Goal: Contribute content: Contribute content

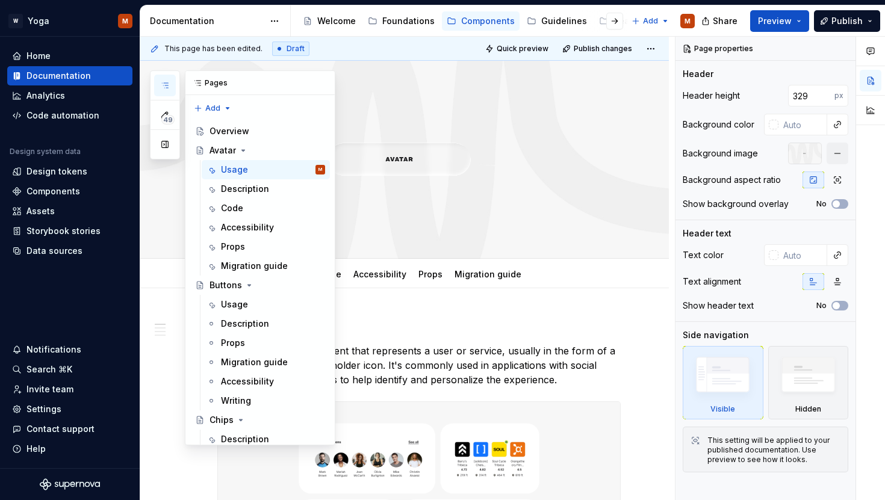
click at [161, 86] on icon "button" at bounding box center [165, 86] width 10 height 10
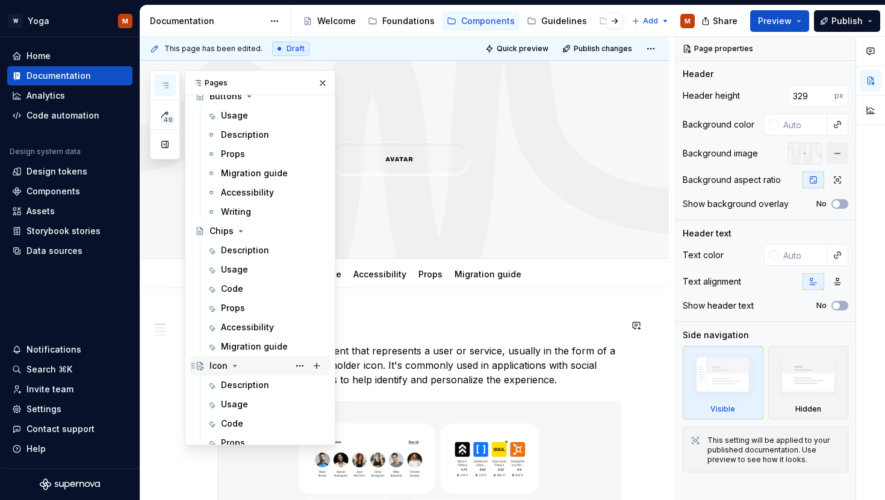
scroll to position [210, 0]
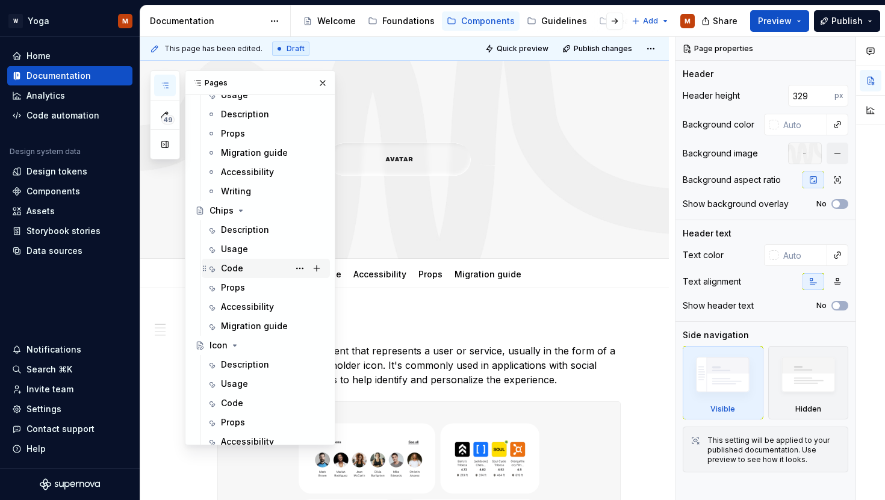
click at [240, 271] on div "Code" at bounding box center [232, 269] width 22 height 12
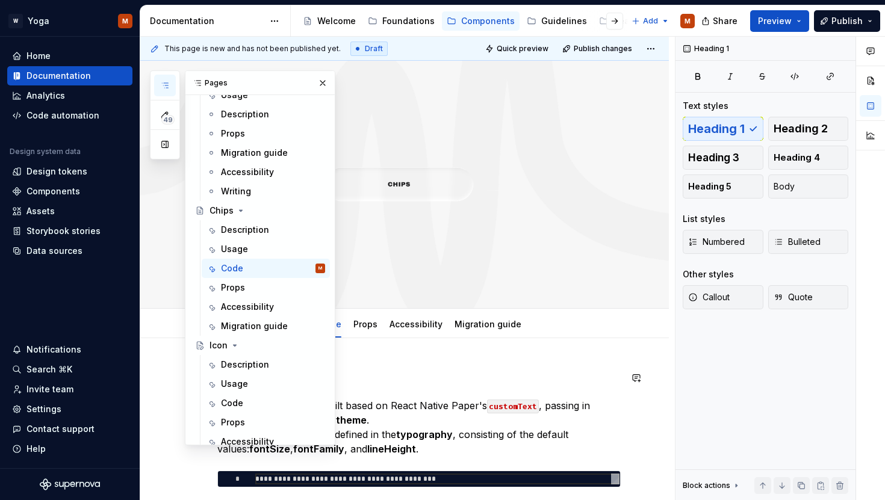
click at [581, 375] on h1 "Code" at bounding box center [419, 378] width 404 height 22
click at [319, 79] on button "button" at bounding box center [322, 83] width 17 height 17
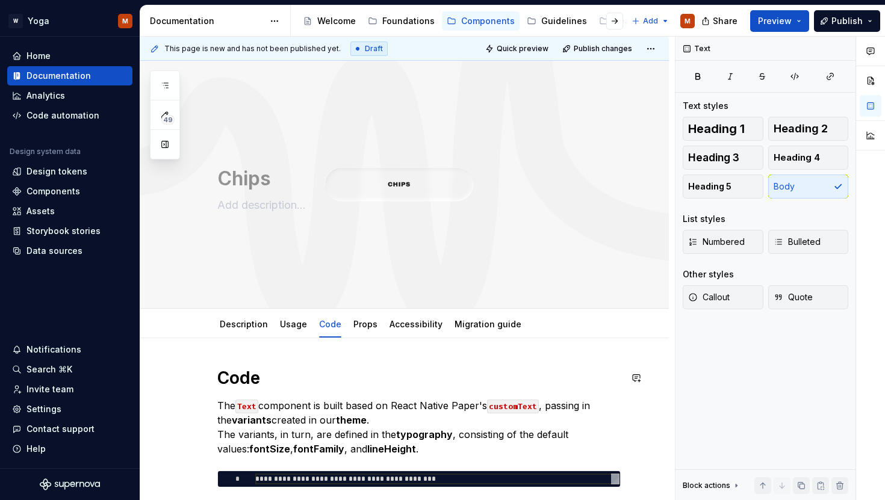
drag, startPoint x: 375, startPoint y: 344, endPoint x: 226, endPoint y: 385, distance: 155.0
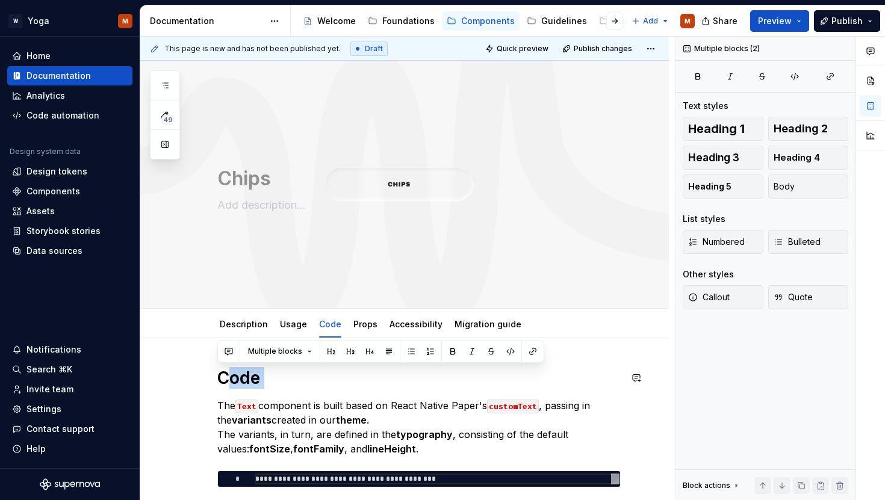
drag, startPoint x: 226, startPoint y: 385, endPoint x: 233, endPoint y: 390, distance: 8.7
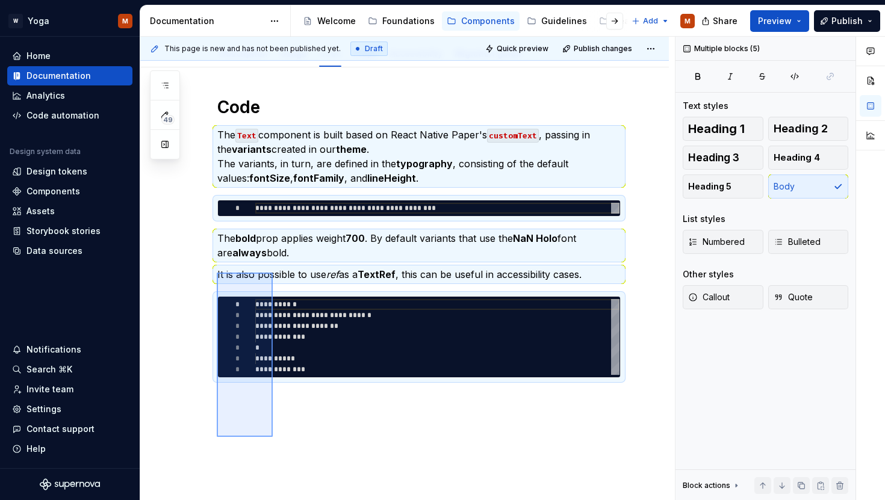
scroll to position [341, 0]
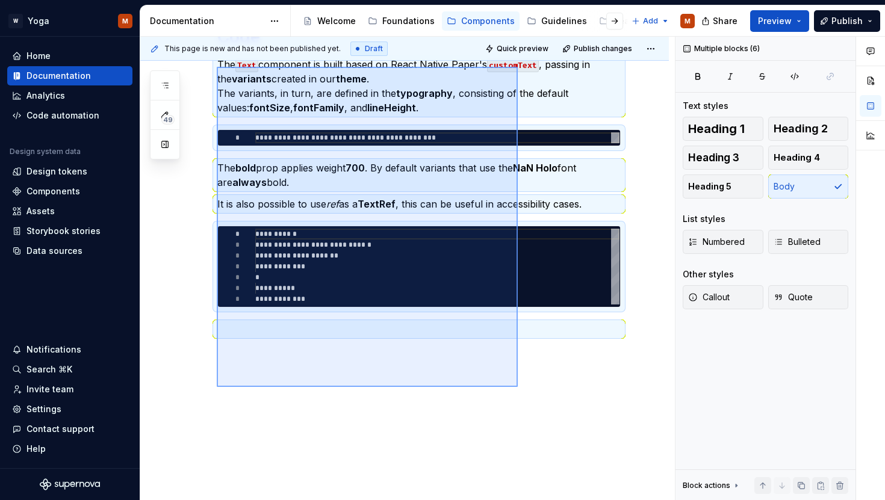
drag, startPoint x: 217, startPoint y: 408, endPoint x: 518, endPoint y: 387, distance: 301.9
click at [518, 388] on div "**********" at bounding box center [407, 269] width 535 height 464
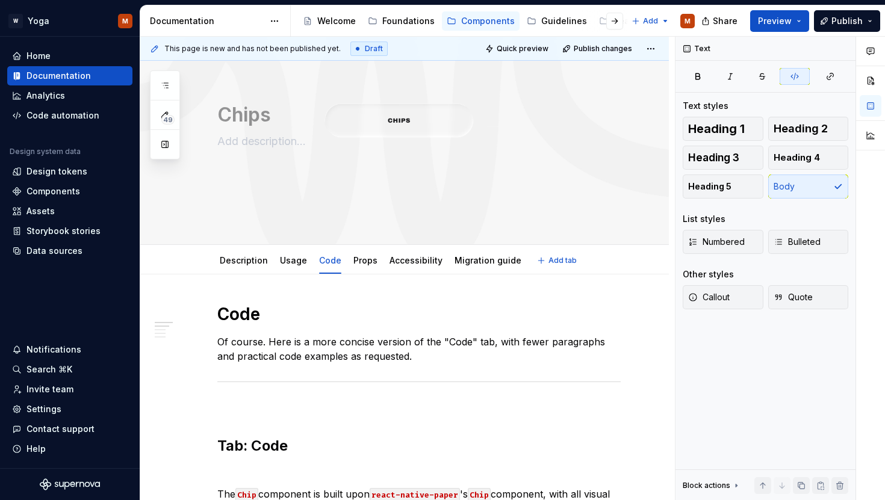
type textarea "*"
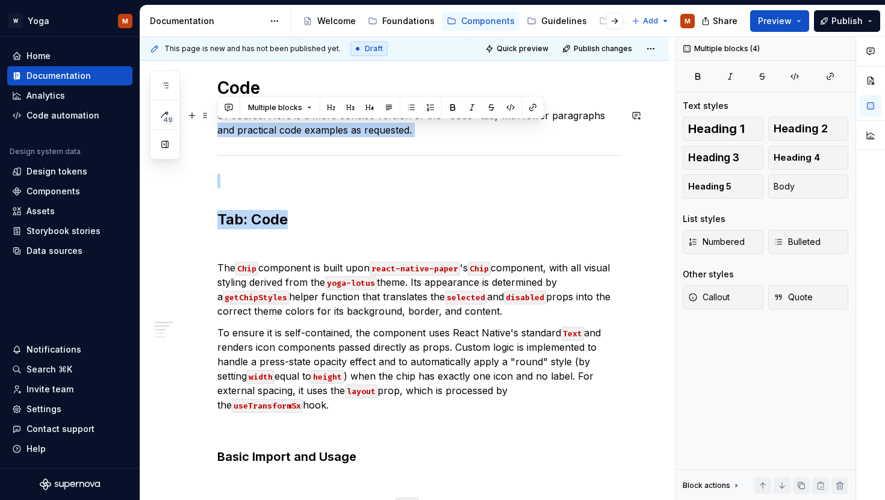
drag, startPoint x: 331, startPoint y: 226, endPoint x: 196, endPoint y: 123, distance: 169.8
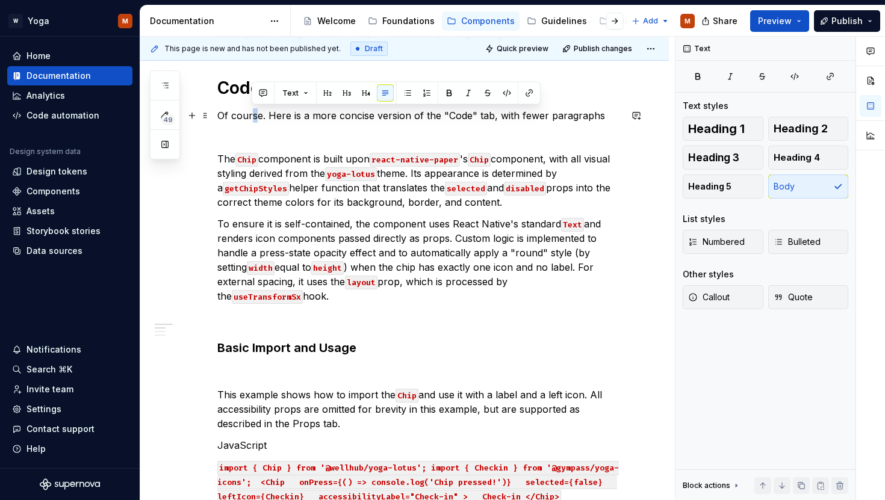
click at [252, 114] on p "Of course. Here is a more concise version of the "Code" tab, with fewer paragra…" at bounding box center [419, 115] width 404 height 14
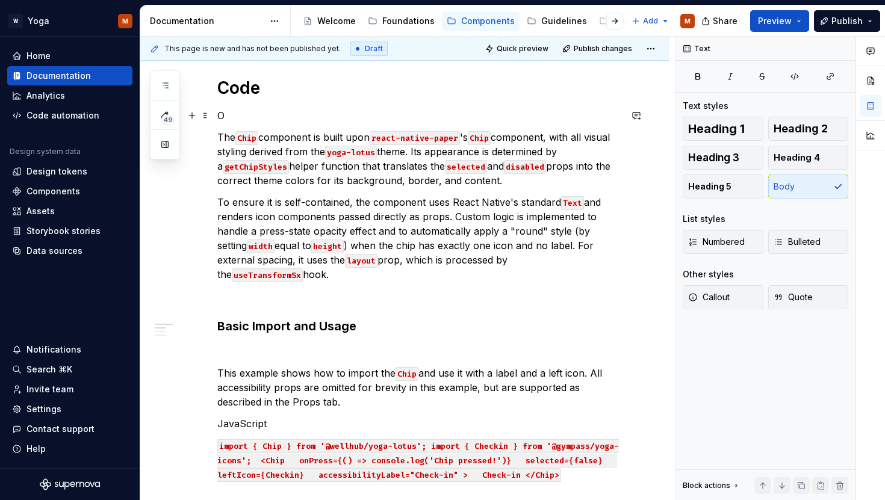
drag, startPoint x: 233, startPoint y: 141, endPoint x: 221, endPoint y: 112, distance: 31.3
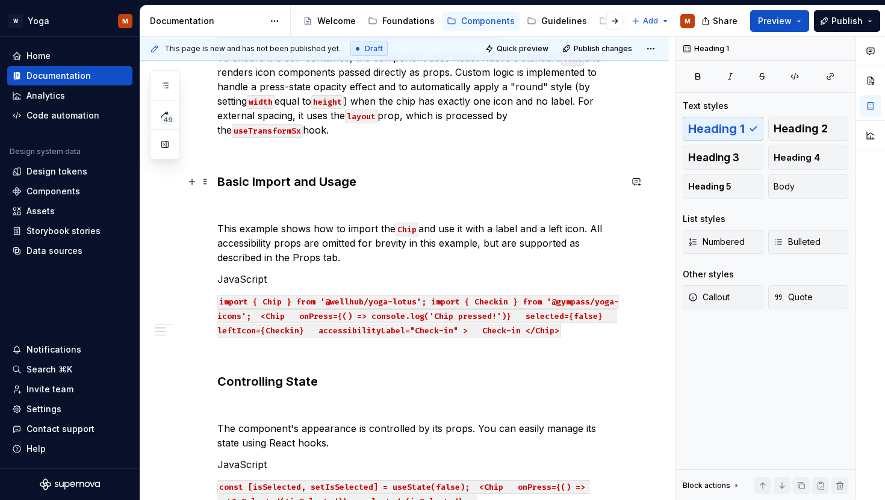
scroll to position [467, 0]
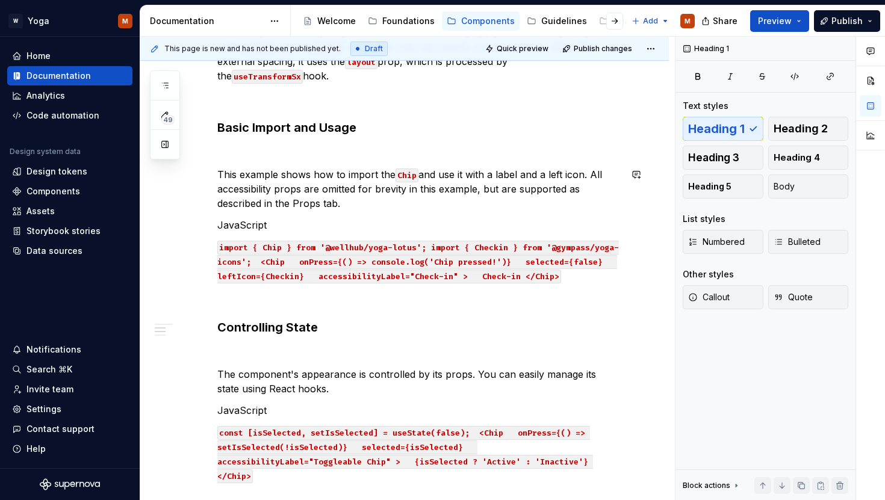
click at [242, 161] on div "Code The Chip component is built upon react-native-paper 's Chip component, wit…" at bounding box center [419, 291] width 404 height 783
click at [259, 148] on p at bounding box center [419, 153] width 404 height 14
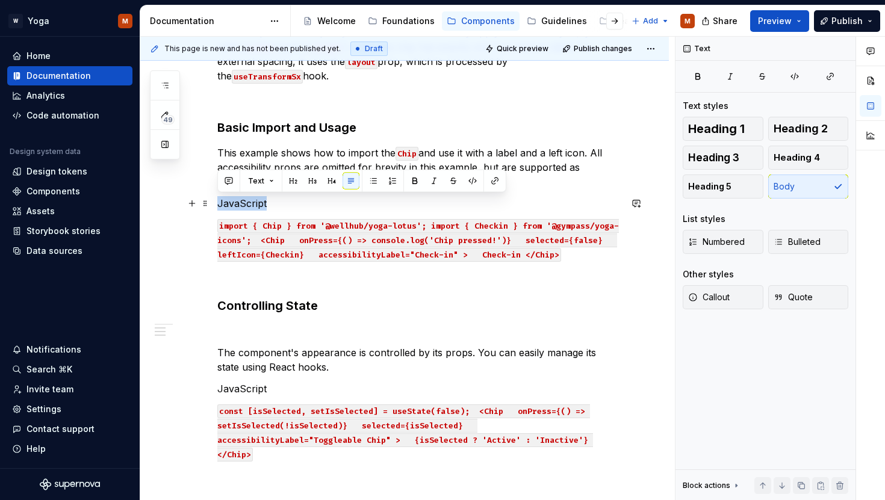
drag, startPoint x: 368, startPoint y: 202, endPoint x: 185, endPoint y: 196, distance: 183.2
click at [217, 196] on div "Code The Chip component is built upon react-native-paper 's Chip component, wit…" at bounding box center [419, 288] width 404 height 776
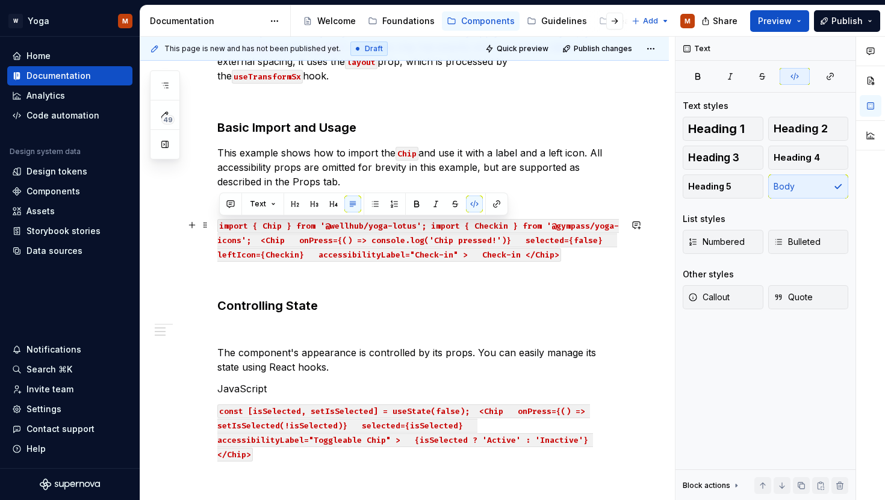
drag, startPoint x: 569, startPoint y: 255, endPoint x: 217, endPoint y: 219, distance: 354.2
click at [217, 219] on p "import { Chip } from '@wellhub/yoga-lotus'; import { Checkin } from '@gympass/y…" at bounding box center [419, 239] width 404 height 43
click at [195, 227] on button "button" at bounding box center [192, 225] width 17 height 17
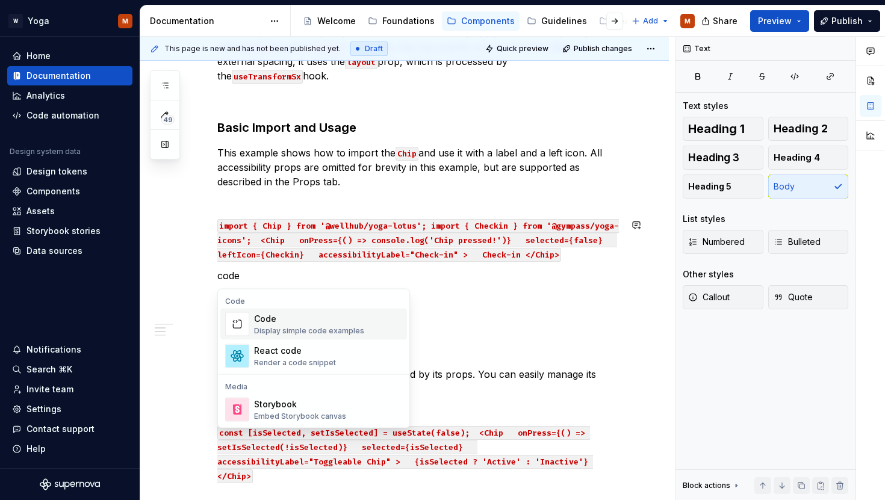
click at [323, 326] on div "Display simple code examples" at bounding box center [309, 331] width 110 height 10
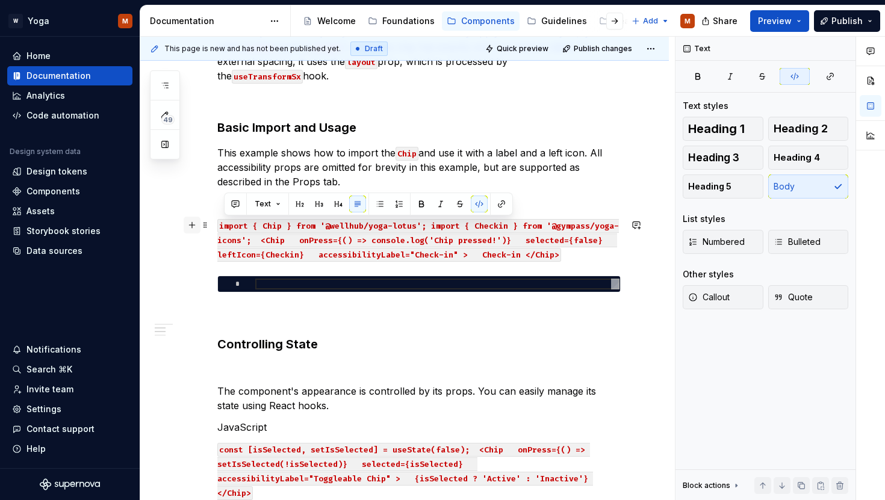
drag, startPoint x: 561, startPoint y: 258, endPoint x: 195, endPoint y: 231, distance: 366.5
click at [217, 231] on div "Code The Chip component is built upon react-native-paper 's Chip component, wit…" at bounding box center [419, 307] width 404 height 814
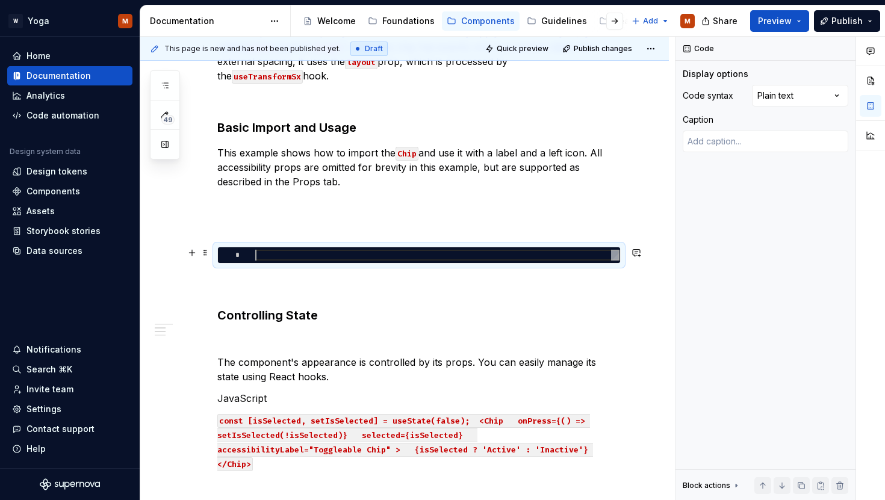
click at [288, 256] on div at bounding box center [437, 255] width 364 height 11
type textarea "*"
type textarea "**********"
type textarea "*"
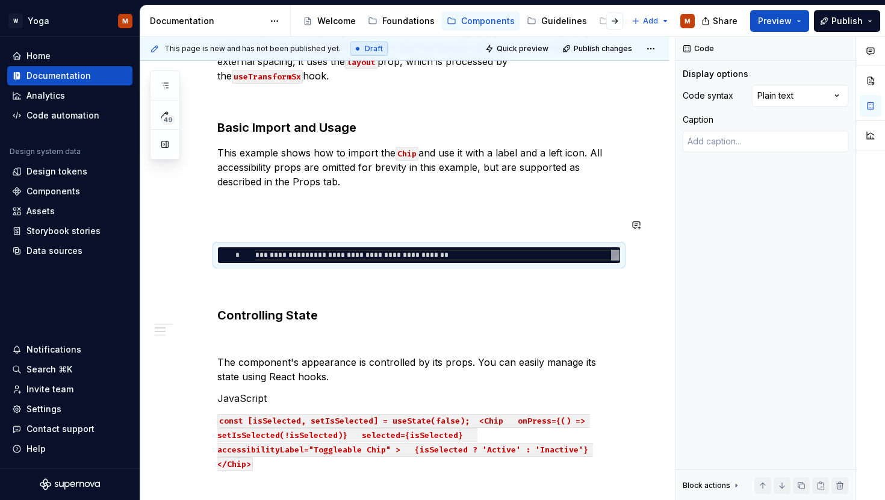
scroll to position [0, 0]
click at [269, 214] on div "Code The Chip component is built upon react-native-paper 's Chip component, wit…" at bounding box center [419, 285] width 404 height 771
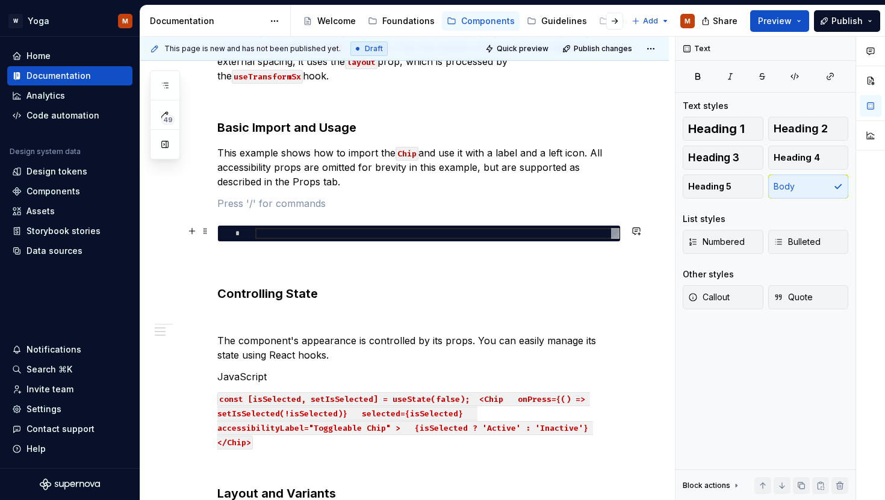
click at [279, 233] on div at bounding box center [437, 237] width 364 height 18
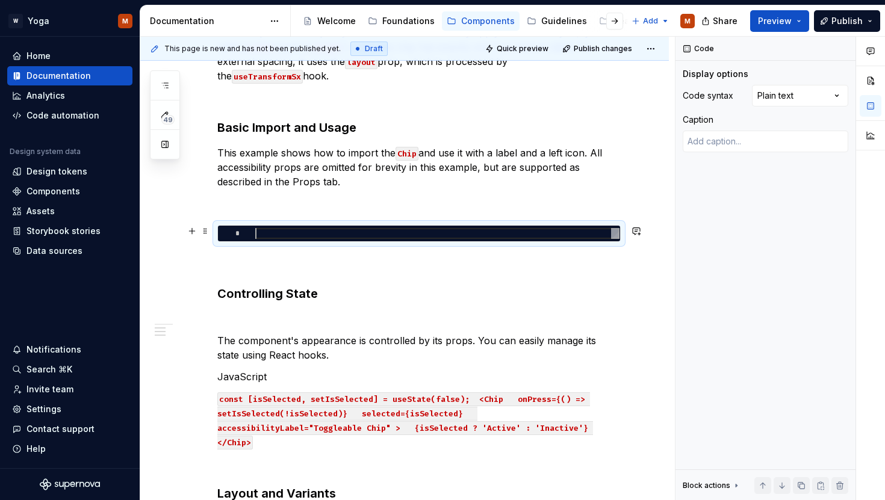
type textarea "*"
type textarea "*******"
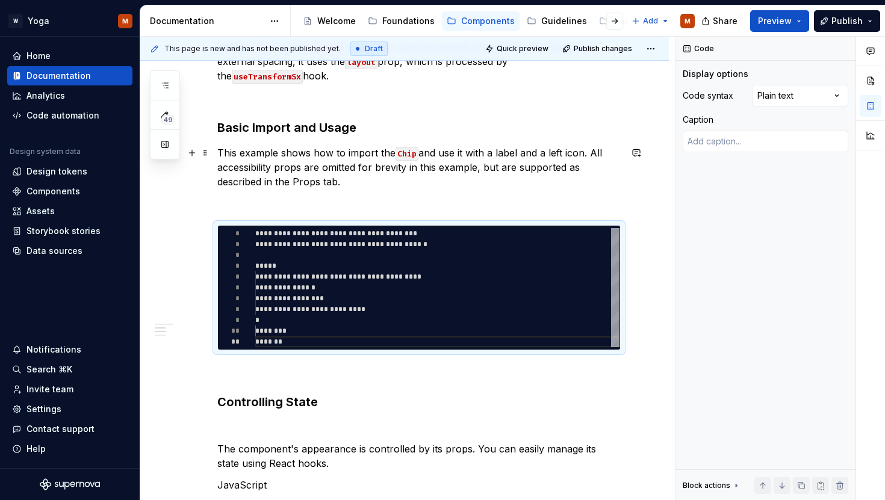
click at [282, 188] on p "This example shows how to import the Chip and use it with a label and a left ic…" at bounding box center [419, 167] width 404 height 43
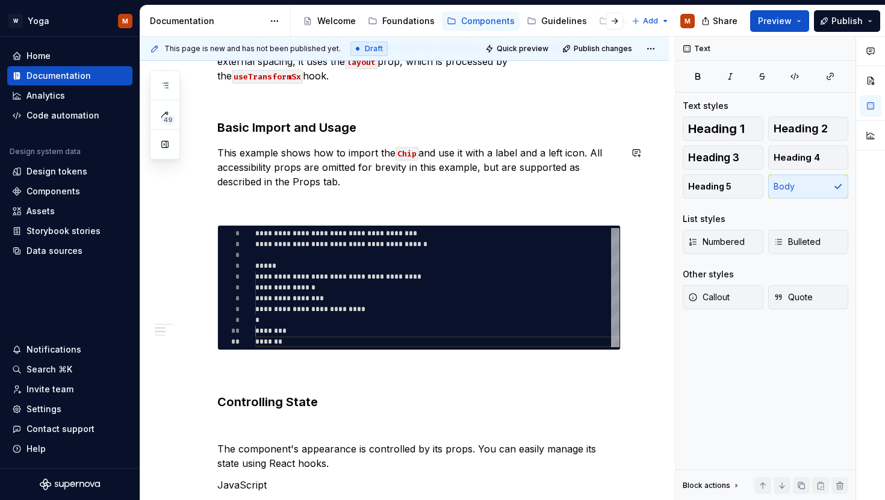
click at [286, 193] on div "Code The Chip component is built upon react-native-paper 's Chip component, wit…" at bounding box center [419, 329] width 404 height 858
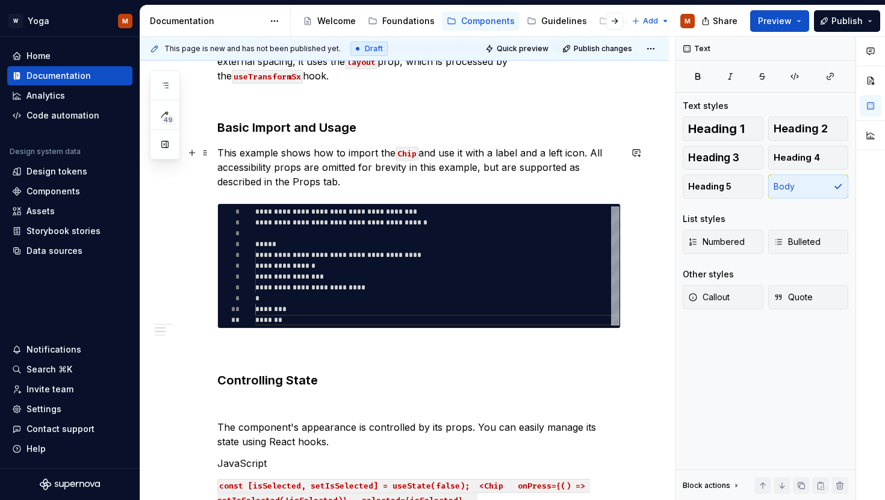
click at [430, 161] on p "This example shows how to import the Chip and use it with a label and a left ic…" at bounding box center [419, 167] width 404 height 43
click at [429, 390] on div "Code The Chip component is built upon react-native-paper 's Chip component, wit…" at bounding box center [419, 318] width 404 height 836
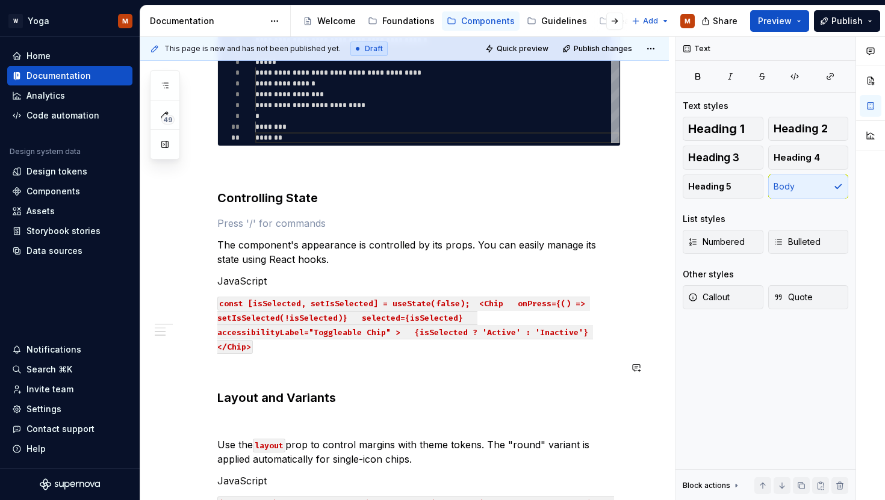
scroll to position [650, 0]
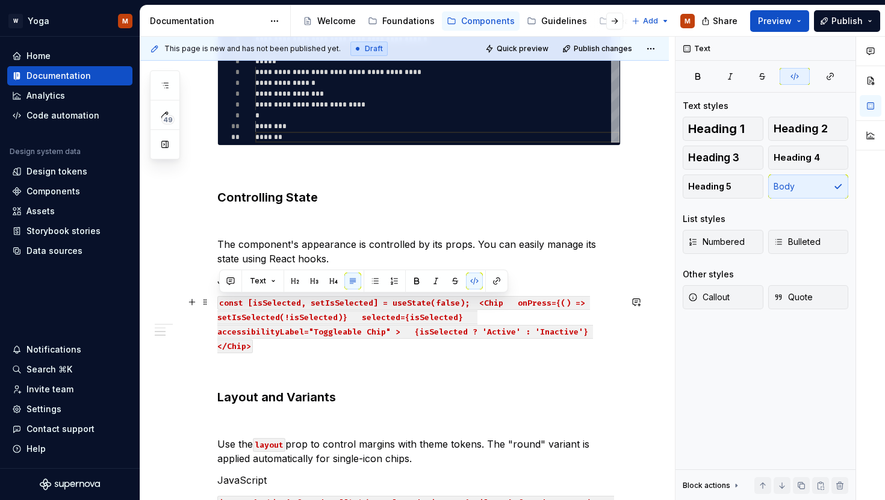
drag, startPoint x: 263, startPoint y: 346, endPoint x: 214, endPoint y: 296, distance: 69.8
click at [214, 296] on div "Code The Chip component is built upon react-native-paper 's Chip component, wit…" at bounding box center [404, 202] width 529 height 1029
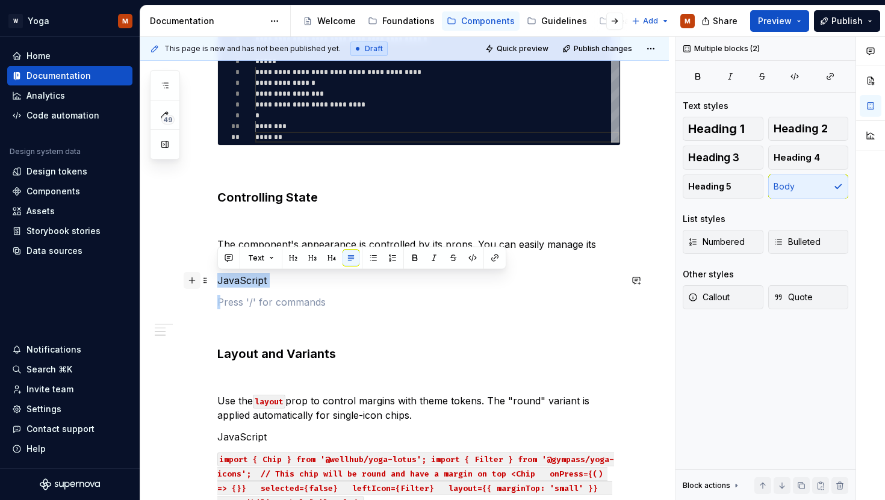
drag, startPoint x: 251, startPoint y: 300, endPoint x: 192, endPoint y: 280, distance: 62.9
click at [217, 280] on div "Code The Chip component is built upon react-native-paper 's Chip component, wit…" at bounding box center [419, 120] width 404 height 807
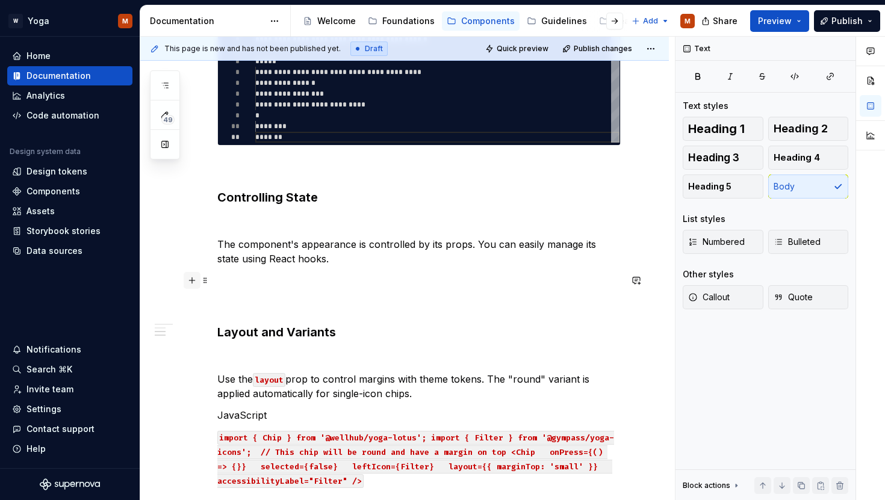
click at [195, 284] on button "button" at bounding box center [192, 280] width 17 height 17
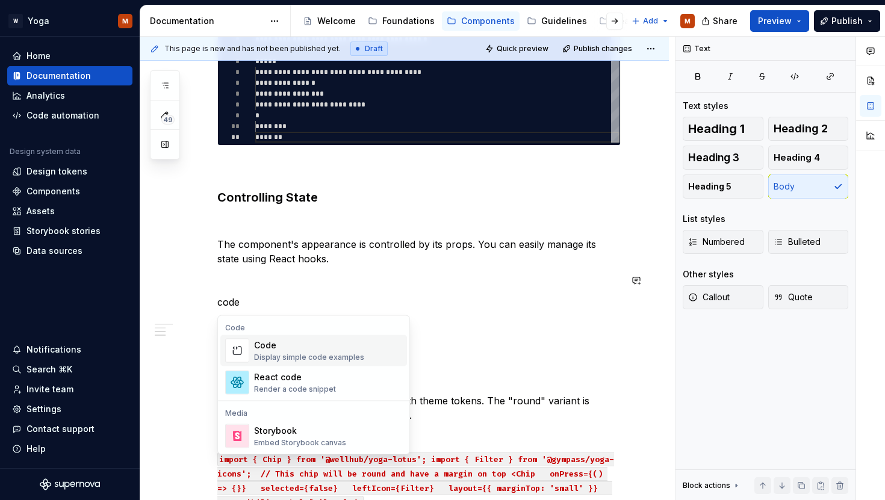
click at [325, 355] on div "Display simple code examples" at bounding box center [309, 358] width 110 height 10
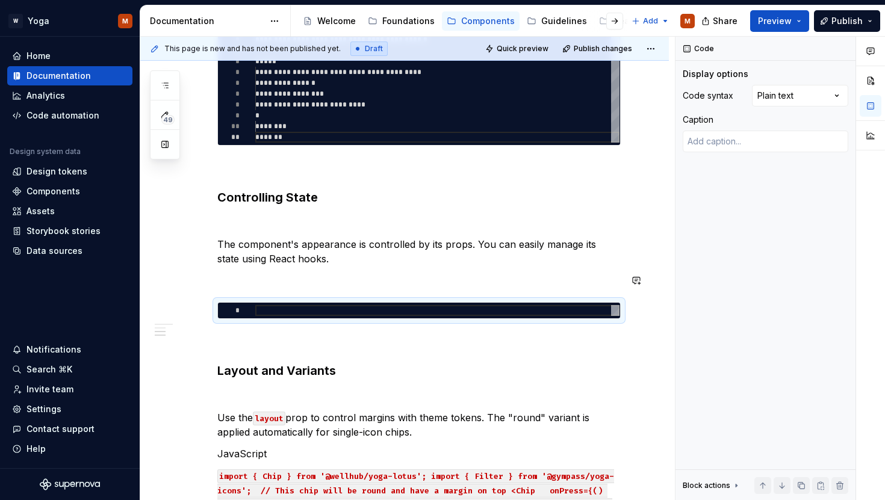
type textarea "*"
type textarea "**********"
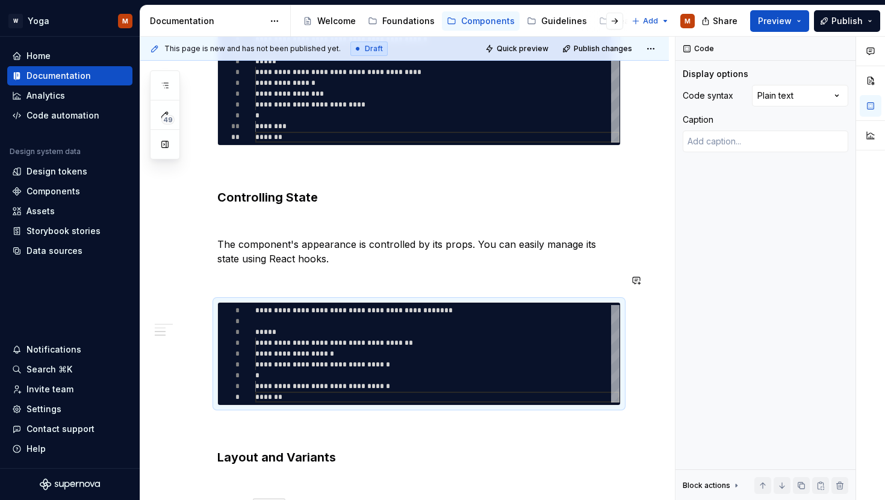
click at [326, 270] on div "Code The Chip component is built upon react-native-paper 's Chip component, wit…" at bounding box center [419, 165] width 404 height 896
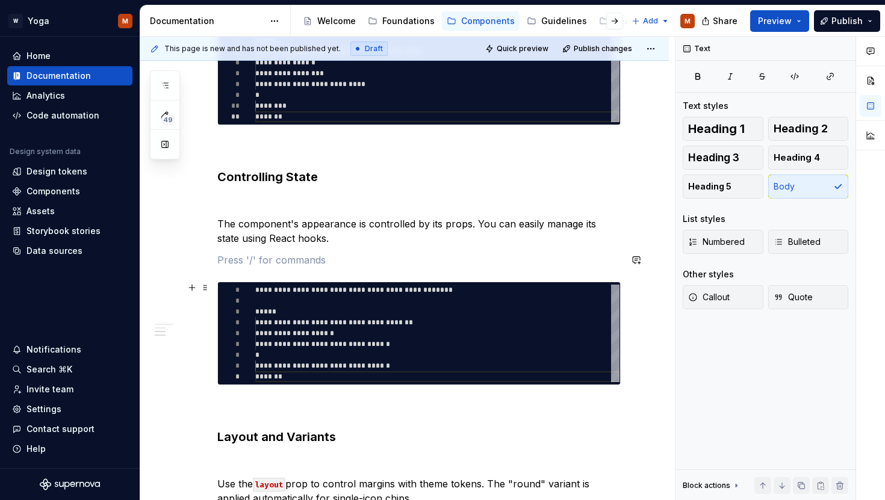
scroll to position [679, 0]
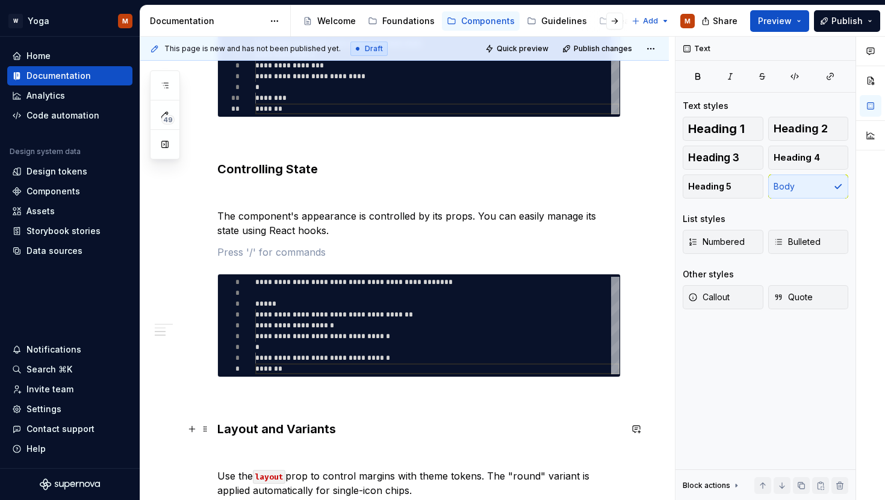
click at [379, 414] on div "Code The Chip component is built upon react-native-paper 's Chip component, wit…" at bounding box center [419, 137] width 404 height 896
click at [313, 255] on p at bounding box center [419, 252] width 404 height 14
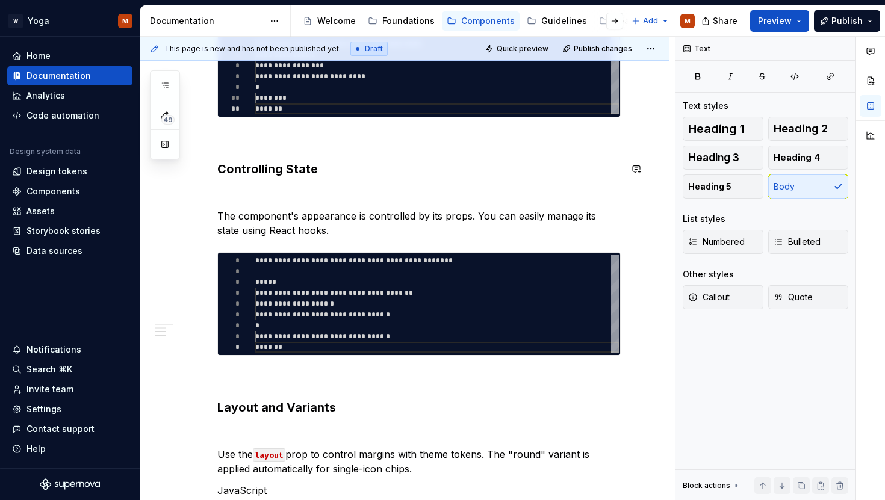
click at [323, 186] on div "Code The Chip component is built upon react-native-paper 's Chip component, wit…" at bounding box center [419, 126] width 404 height 875
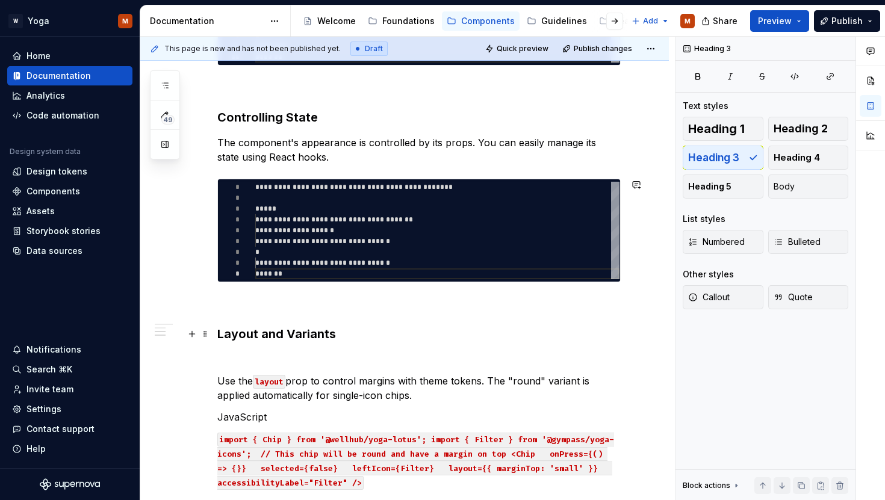
scroll to position [818, 0]
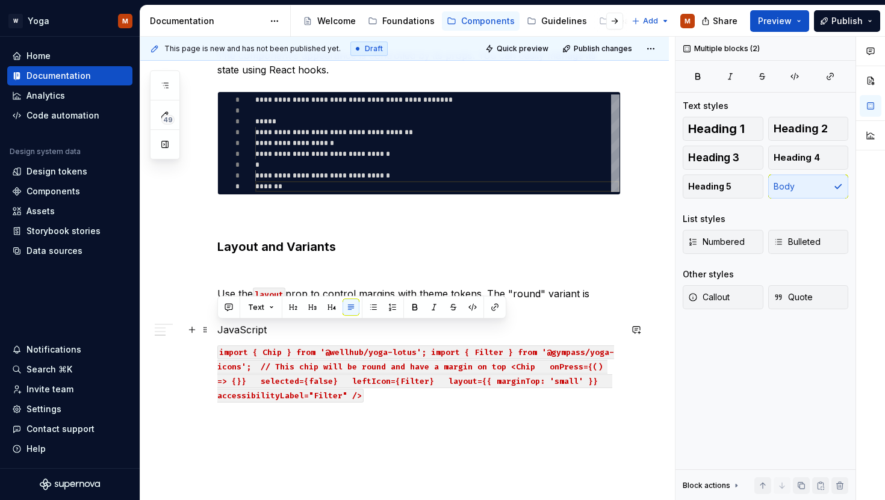
drag, startPoint x: 408, startPoint y: 400, endPoint x: 213, endPoint y: 328, distance: 207.5
click at [213, 328] on div "Code The Chip component is built upon react-native-paper 's Chip component, wit…" at bounding box center [404, 44] width 529 height 1046
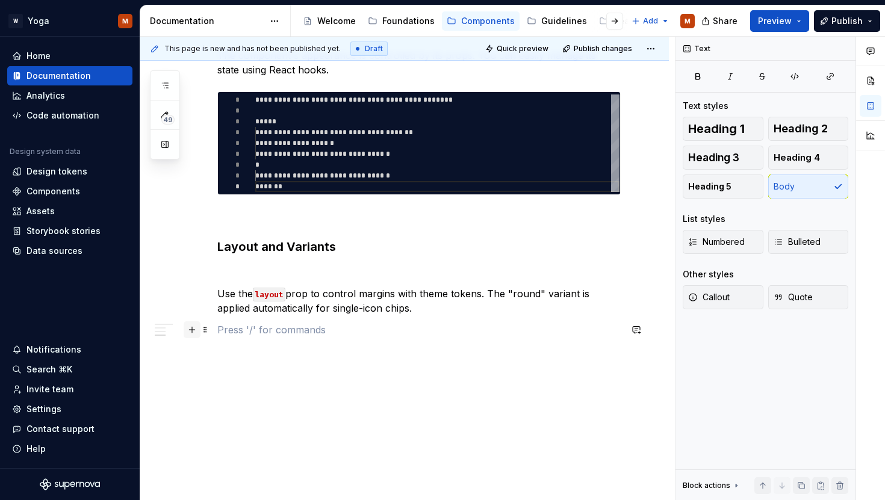
click at [193, 332] on button "button" at bounding box center [192, 330] width 17 height 17
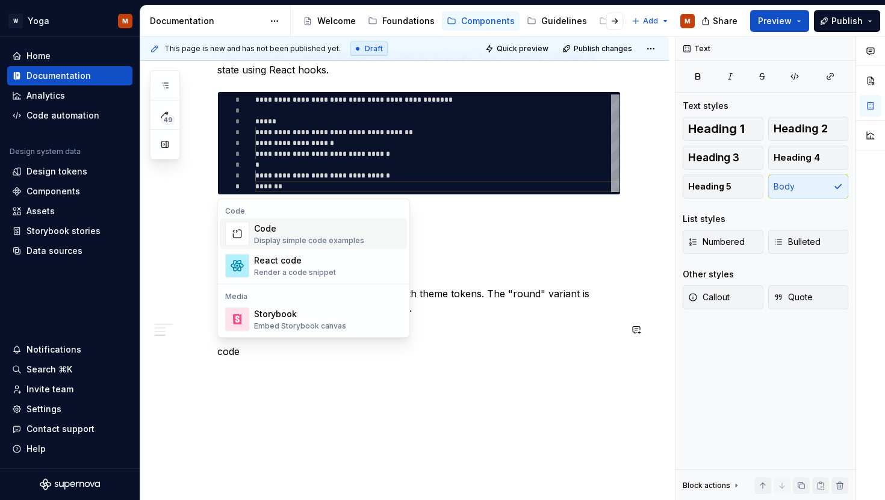
click at [273, 241] on div "Display simple code examples" at bounding box center [309, 241] width 110 height 10
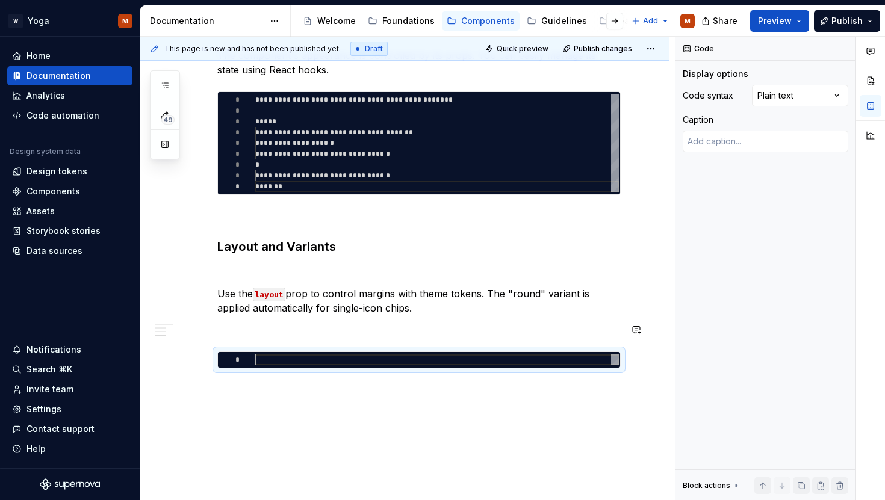
type textarea "*"
type textarea "**"
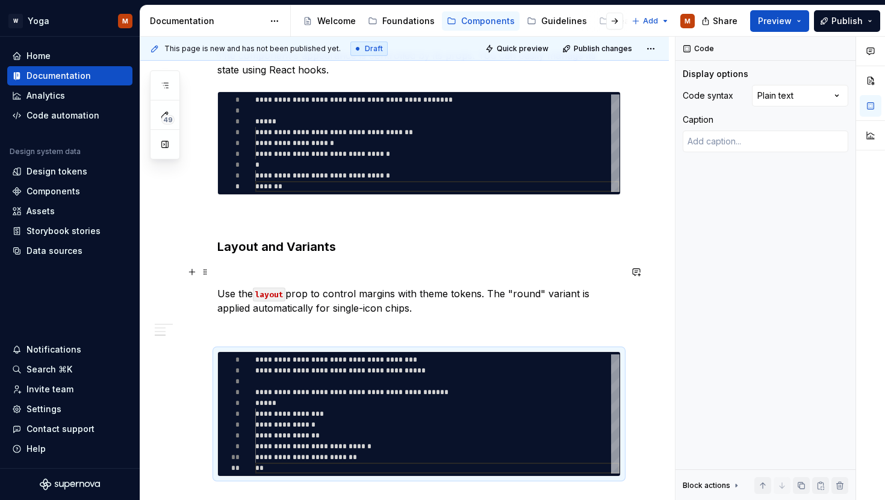
click at [267, 269] on p at bounding box center [419, 272] width 404 height 14
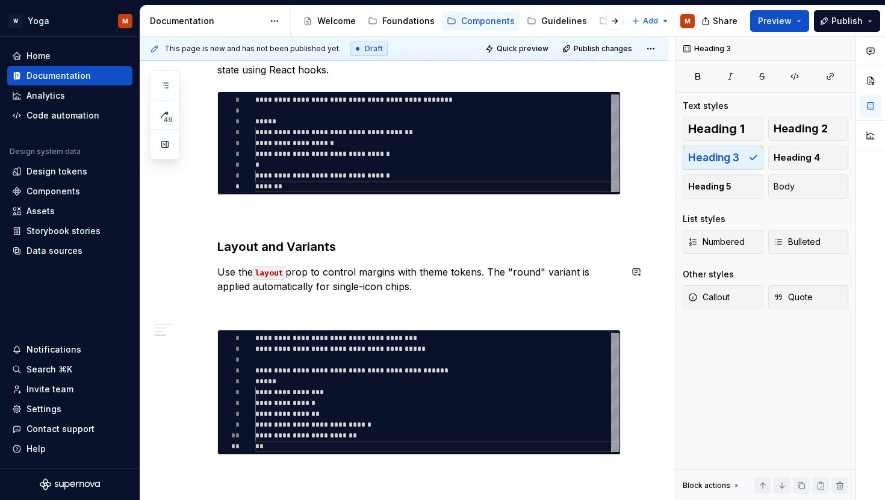
click at [270, 299] on div "Code The Chip component is built upon react-native-paper 's Chip component, wit…" at bounding box center [419, 2] width 404 height 906
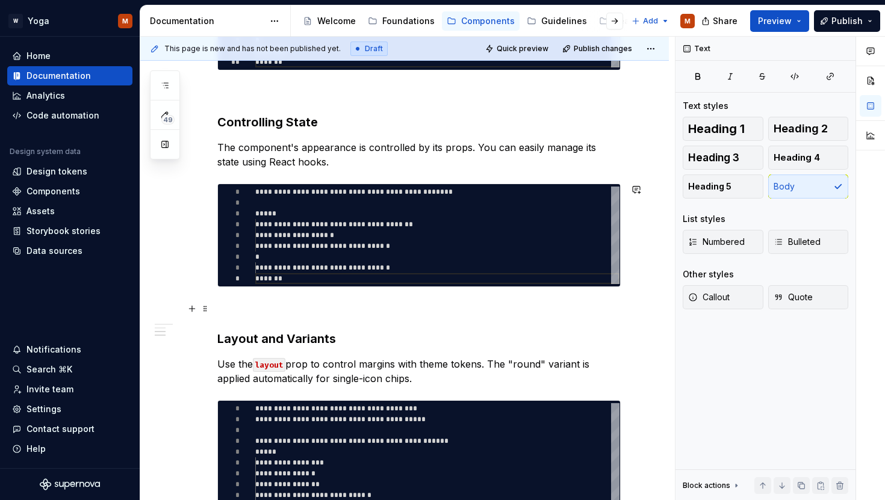
scroll to position [915, 0]
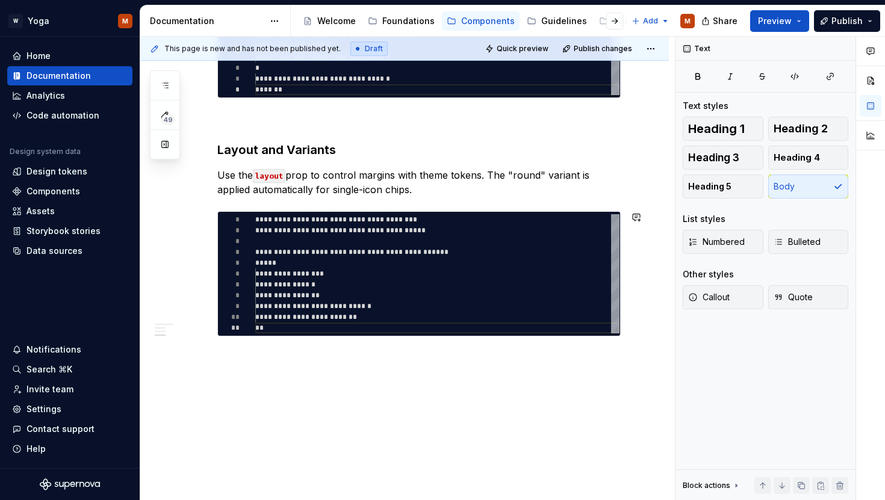
click at [783, 16] on span "Preview" at bounding box center [775, 21] width 34 height 12
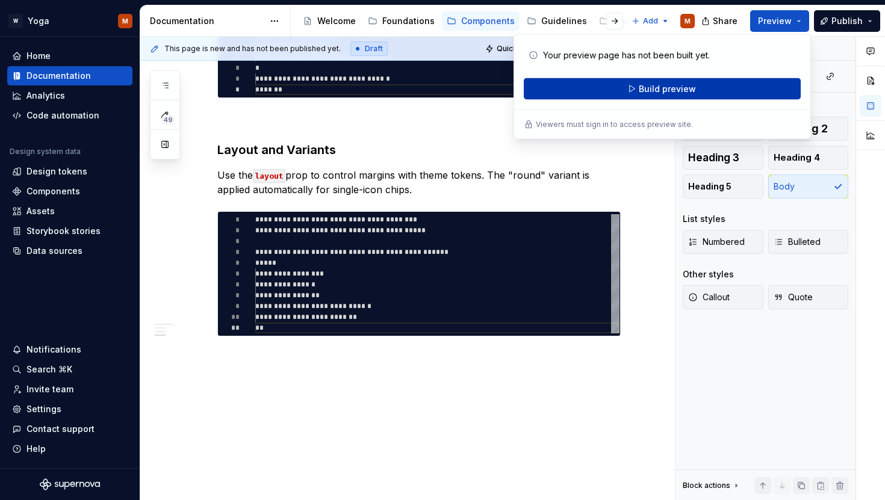
click at [681, 90] on span "Build preview" at bounding box center [667, 89] width 57 height 12
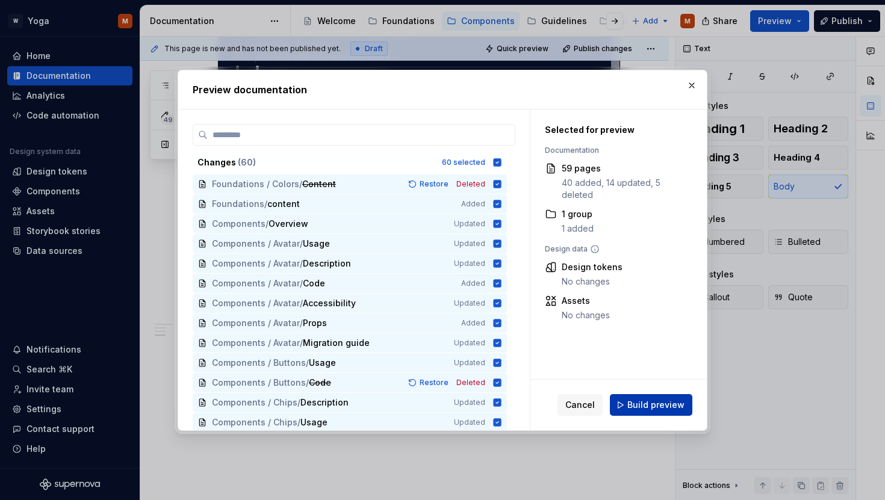
click at [647, 401] on span "Build preview" at bounding box center [656, 405] width 57 height 12
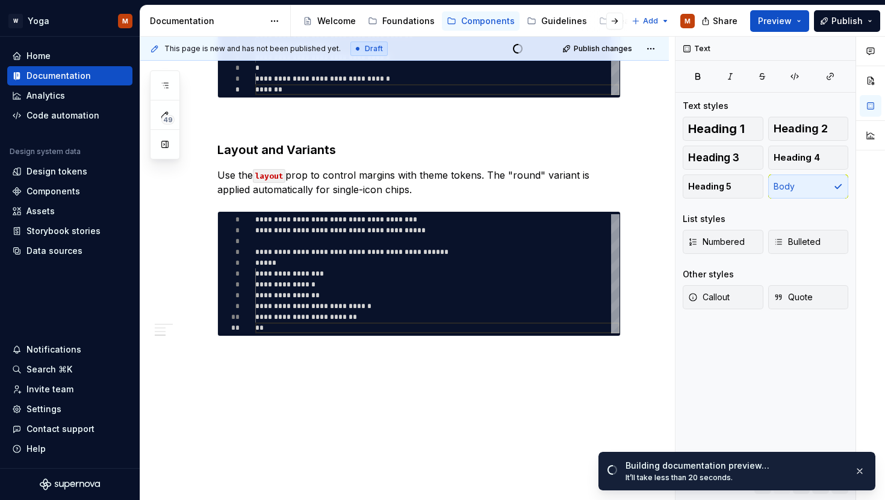
type textarea "*"
